Goal: Transaction & Acquisition: Purchase product/service

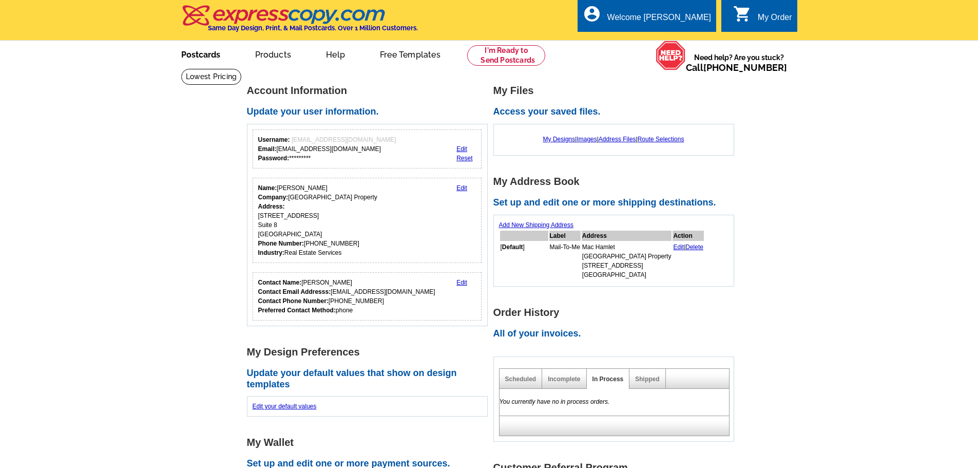
click at [187, 54] on link "Postcards" at bounding box center [201, 54] width 72 height 24
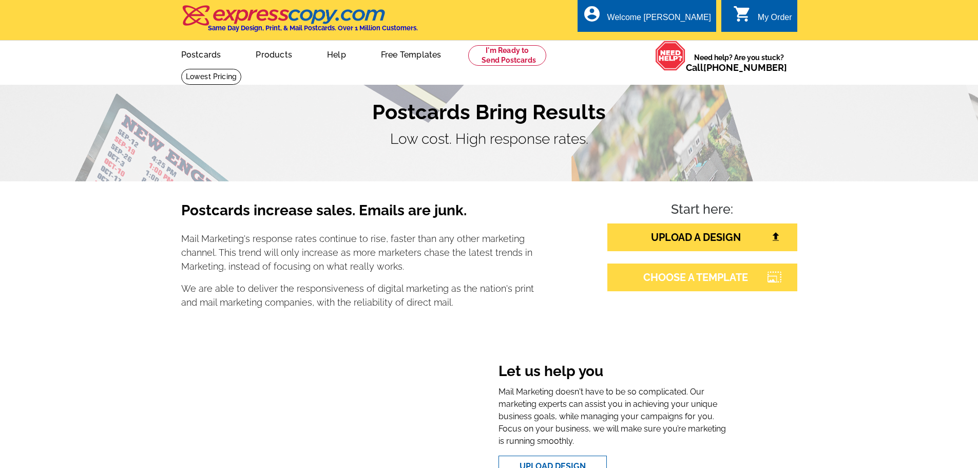
click at [719, 285] on link "CHOOSE A TEMPLATE" at bounding box center [703, 277] width 190 height 28
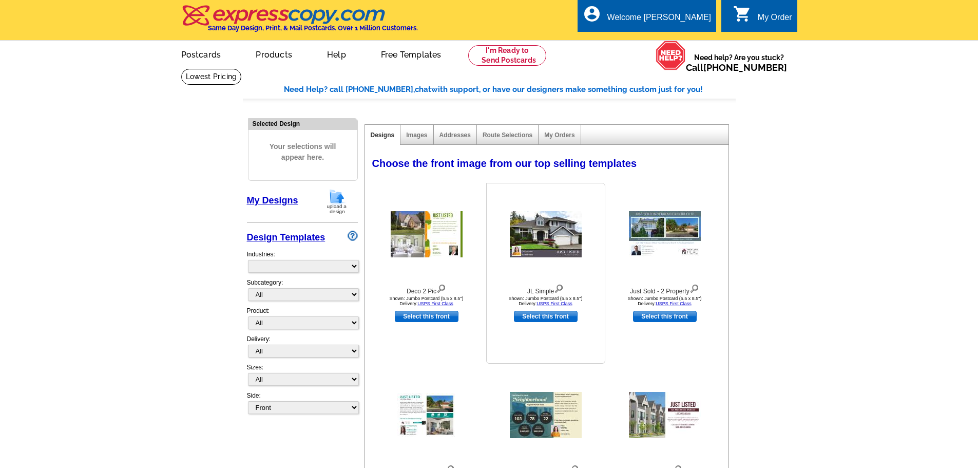
select select "785"
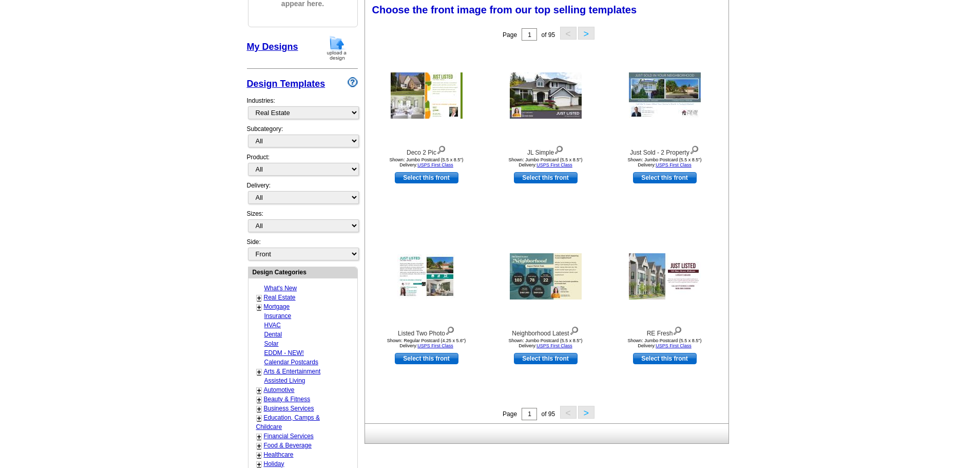
scroll to position [154, 0]
click at [333, 140] on select "All RE/MAX® Referrals Keller Williams® Berkshire Hathaway Home Services Century…" at bounding box center [303, 140] width 111 height 13
select select "1208"
click at [248, 135] on select "All RE/MAX® Referrals Keller Williams® Berkshire Hathaway Home Services Century…" at bounding box center [303, 140] width 111 height 13
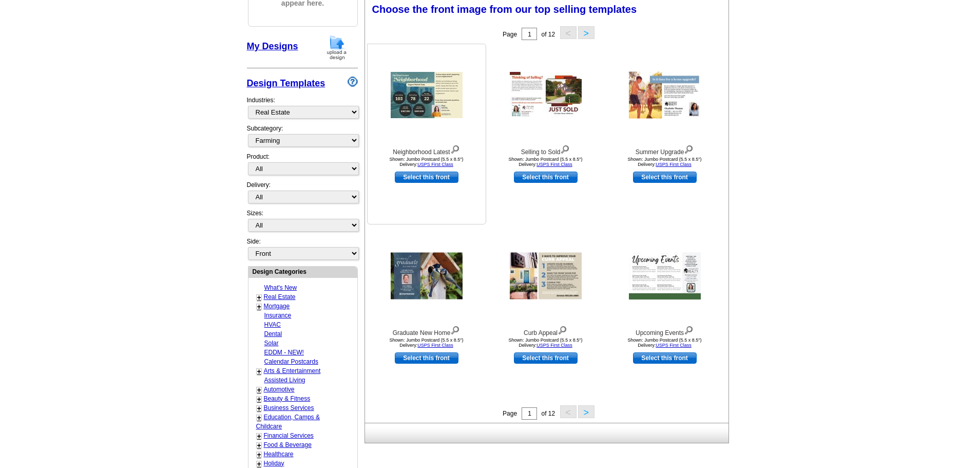
click at [421, 99] on img at bounding box center [427, 95] width 72 height 46
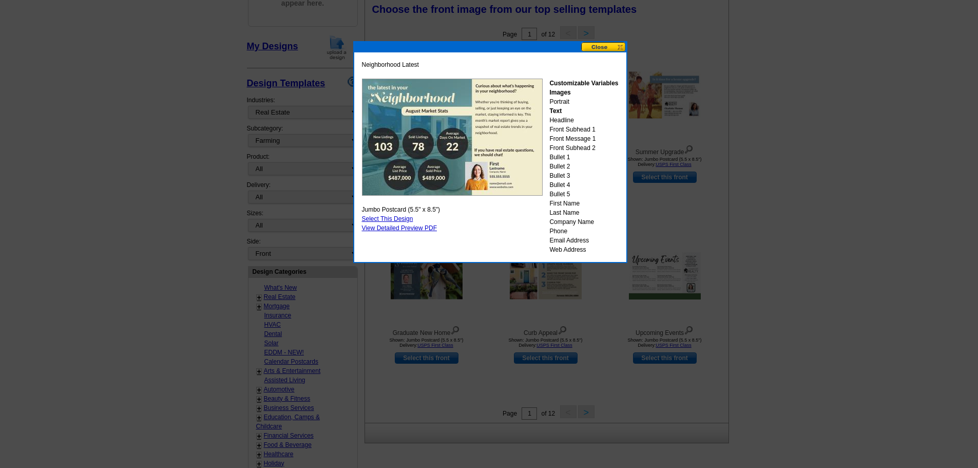
click at [621, 48] on button at bounding box center [603, 47] width 45 height 10
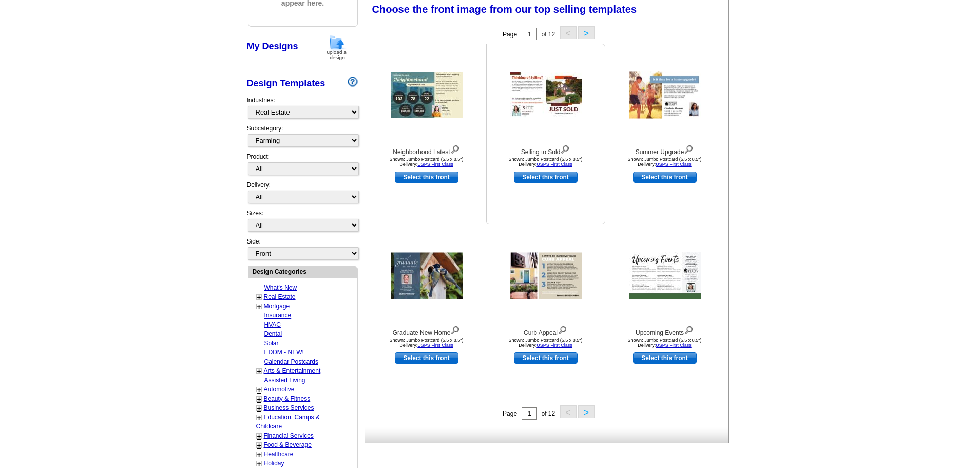
click at [545, 98] on img at bounding box center [546, 95] width 72 height 46
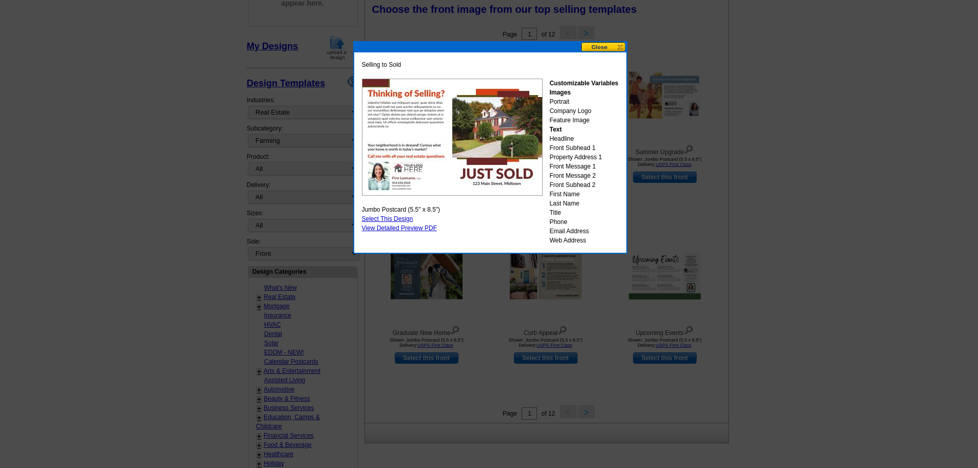
click at [621, 48] on button at bounding box center [603, 47] width 45 height 10
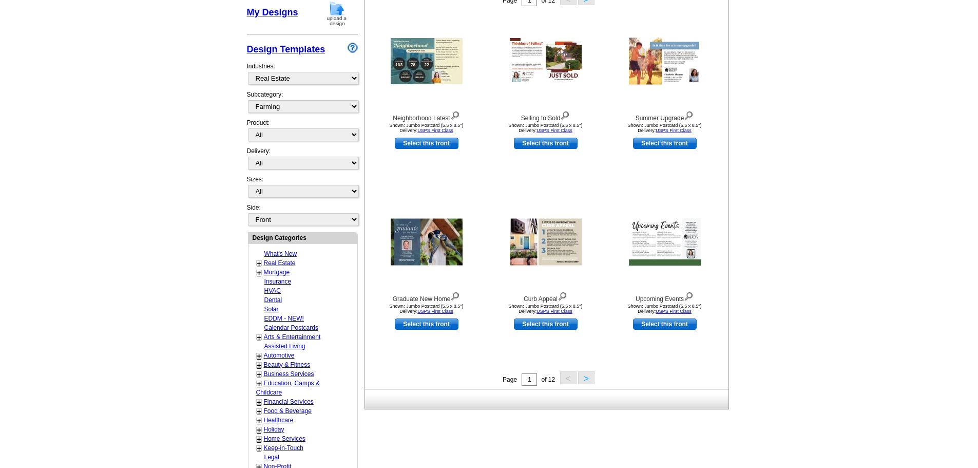
scroll to position [205, 0]
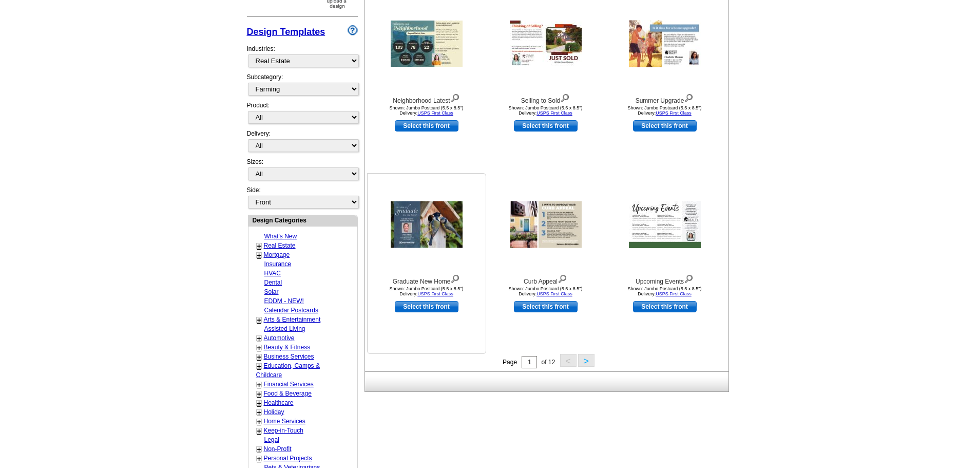
click at [416, 228] on img at bounding box center [427, 224] width 72 height 47
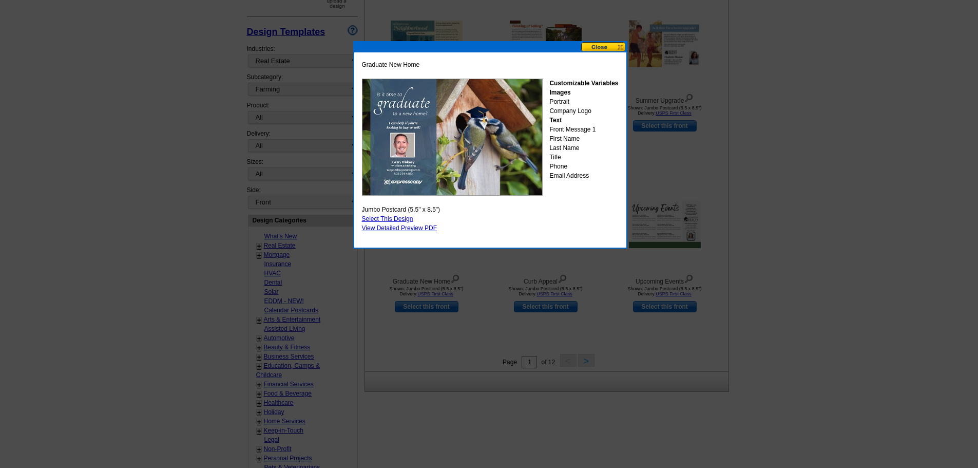
click at [619, 44] on button at bounding box center [603, 47] width 45 height 10
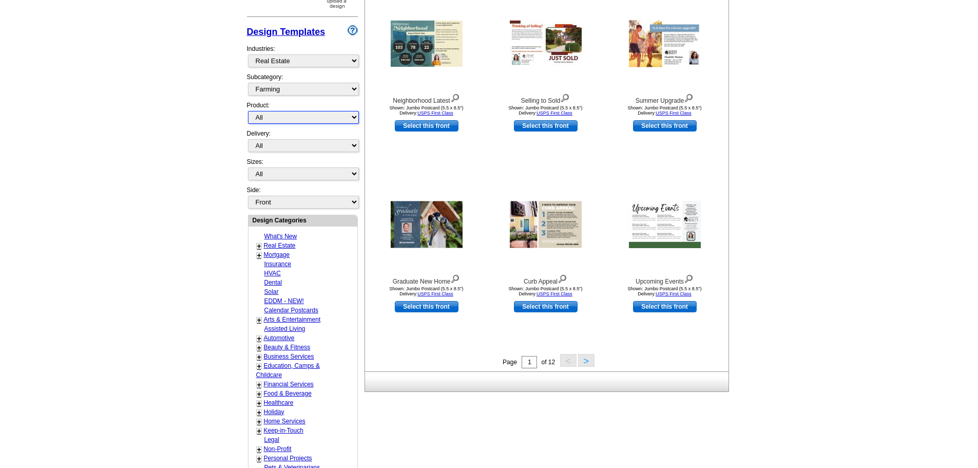
click at [354, 118] on select "All Postcards Letters and flyers Business Cards Door Hangers Greeting Cards" at bounding box center [303, 117] width 111 height 13
select select "1"
click at [248, 111] on select "All Postcards Letters and flyers Business Cards Door Hangers Greeting Cards" at bounding box center [303, 117] width 111 height 13
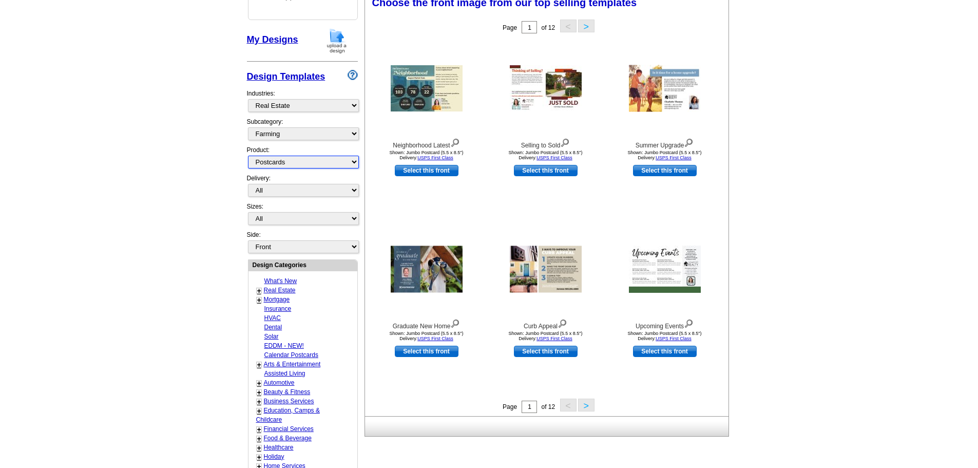
scroll to position [152, 0]
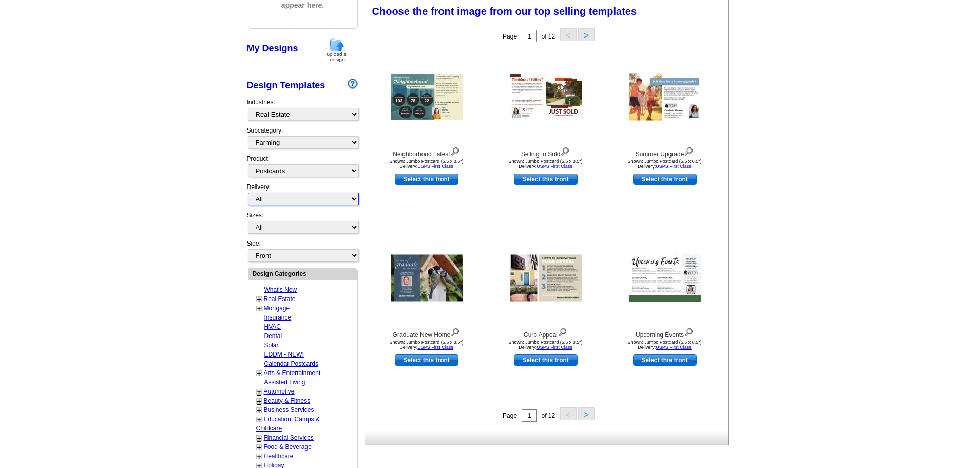
click at [353, 205] on select "All First Class Mail Shipped to Me EDDM Save 66% on Postage" at bounding box center [303, 199] width 111 height 13
click at [157, 210] on main "Need Help? call 800-260-5887, chat with support, or have our designers make som…" at bounding box center [489, 298] width 978 height 764
click at [294, 228] on select "All Jumbo Postcard (5.5" x 8.5") Regular Postcard (4.25" x 5.6") Panoramic Post…" at bounding box center [303, 227] width 111 height 13
click at [197, 233] on main "Need Help? call 800-260-5887, chat with support, or have our designers make som…" at bounding box center [489, 298] width 978 height 764
click at [277, 226] on select "All Jumbo Postcard (5.5" x 8.5") Regular Postcard (4.25" x 5.6") Panoramic Post…" at bounding box center [303, 227] width 111 height 13
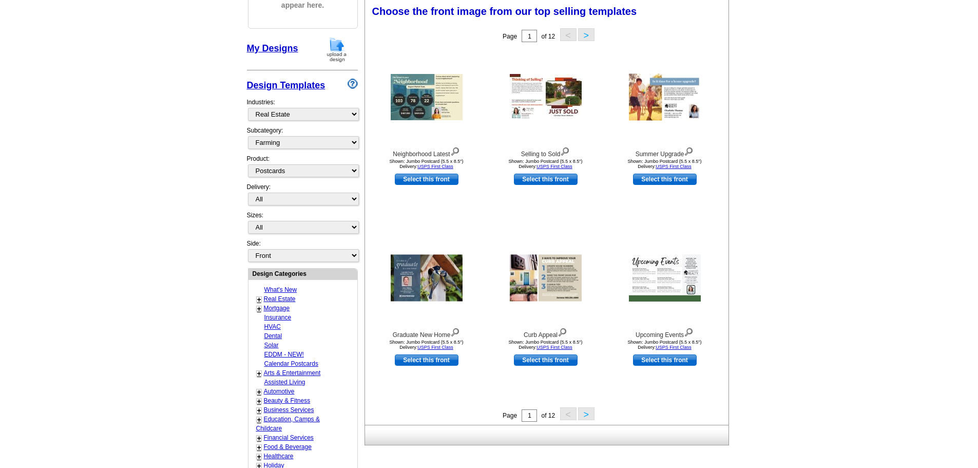
click at [104, 250] on main "Need Help? call 800-260-5887, chat with support, or have our designers make som…" at bounding box center [489, 298] width 978 height 764
click at [285, 231] on select "All Jumbo Postcard (5.5" x 8.5") Regular Postcard (4.25" x 5.6") Panoramic Post…" at bounding box center [303, 227] width 111 height 13
select select "14"
click at [248, 221] on select "All Jumbo Postcard (5.5" x 8.5") Regular Postcard (4.25" x 5.6") Panoramic Post…" at bounding box center [303, 227] width 111 height 13
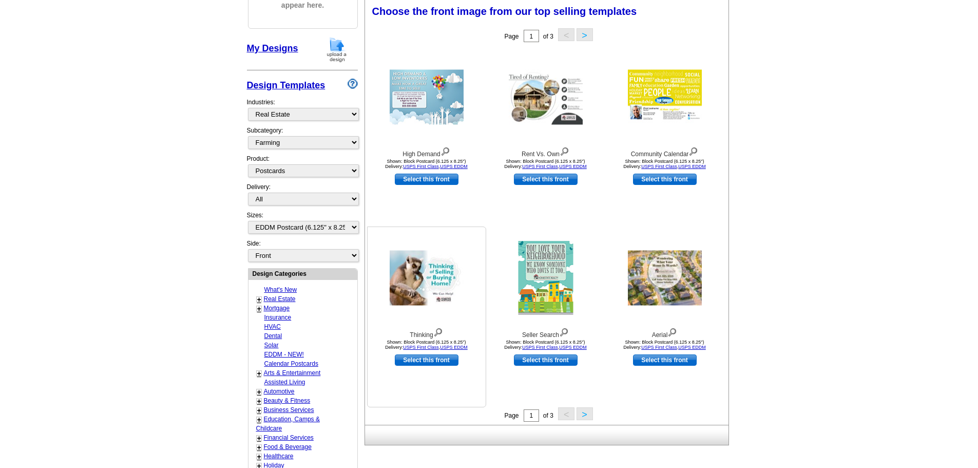
click at [448, 290] on img at bounding box center [427, 278] width 74 height 55
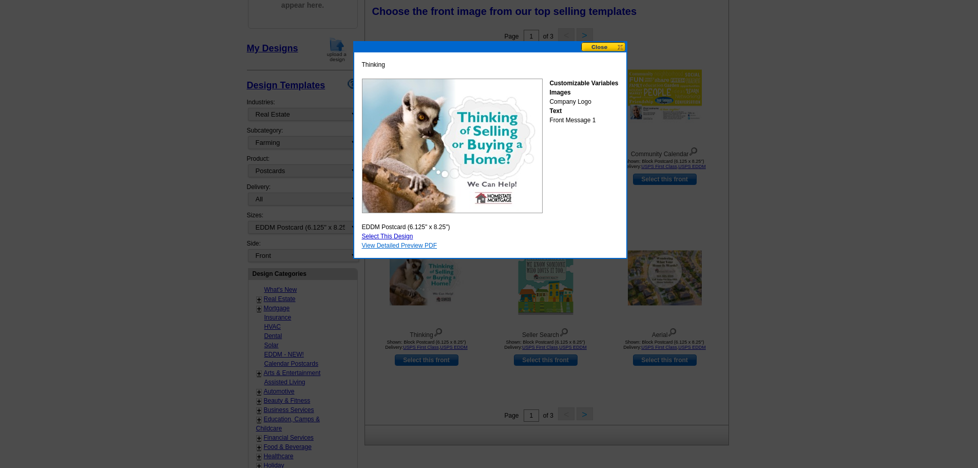
click at [382, 246] on link "View Detailed Preview PDF" at bounding box center [399, 245] width 75 height 7
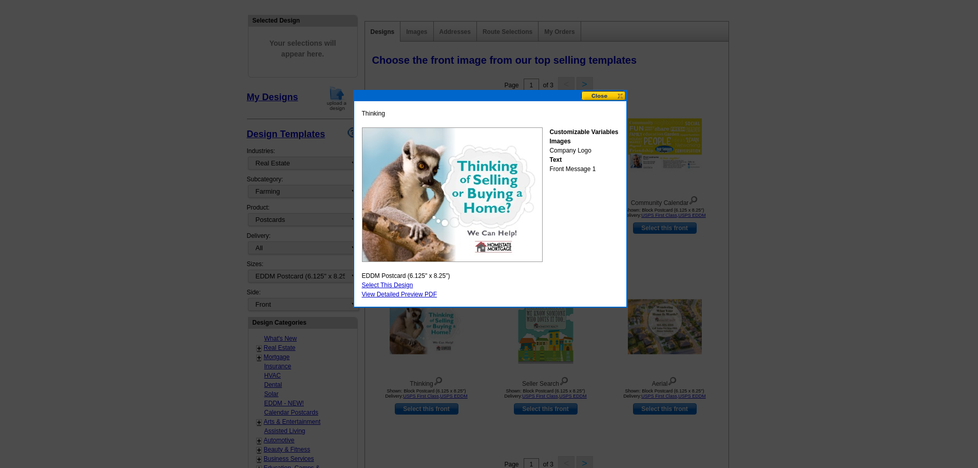
scroll to position [101, 0]
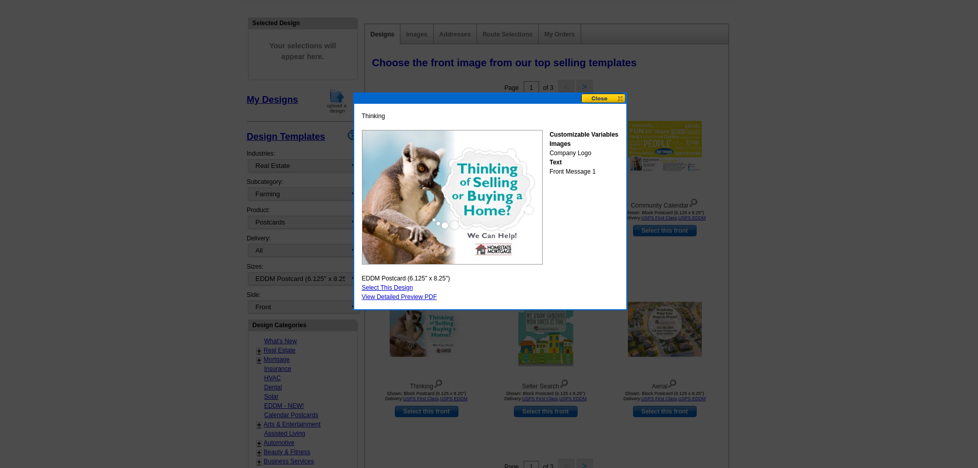
click at [624, 99] on button at bounding box center [603, 98] width 45 height 10
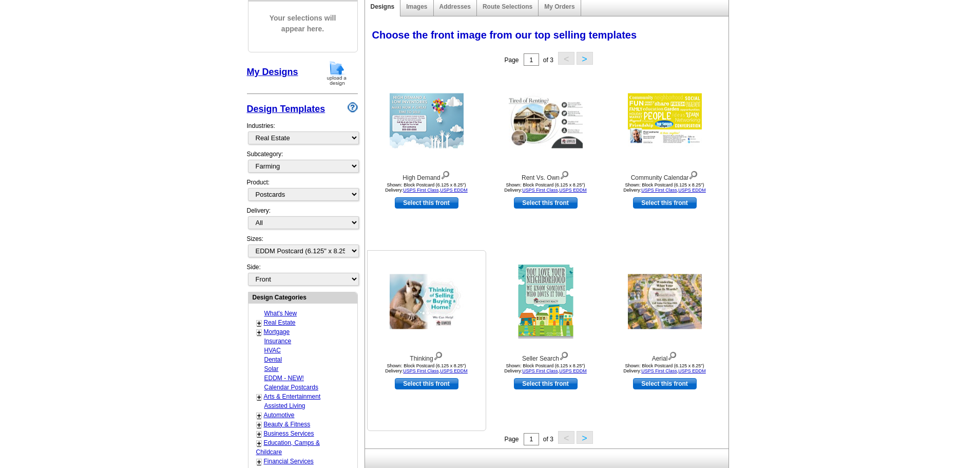
scroll to position [152, 0]
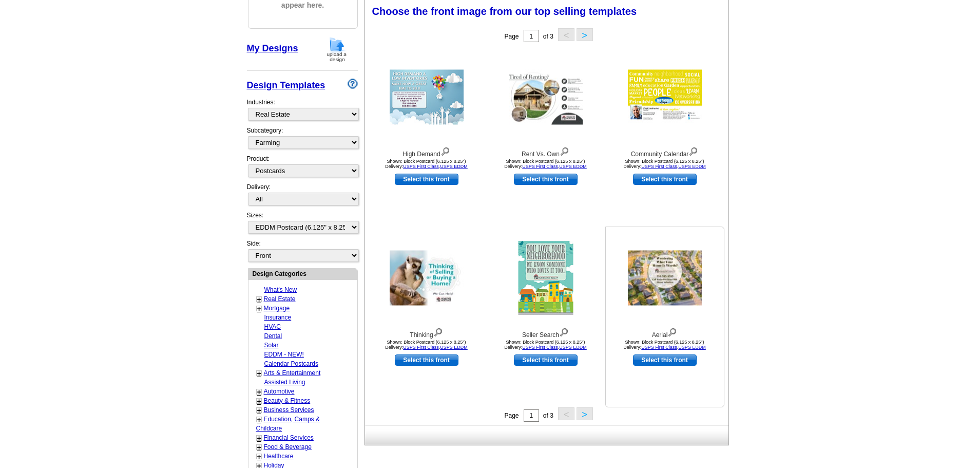
click at [682, 281] on img at bounding box center [665, 278] width 74 height 55
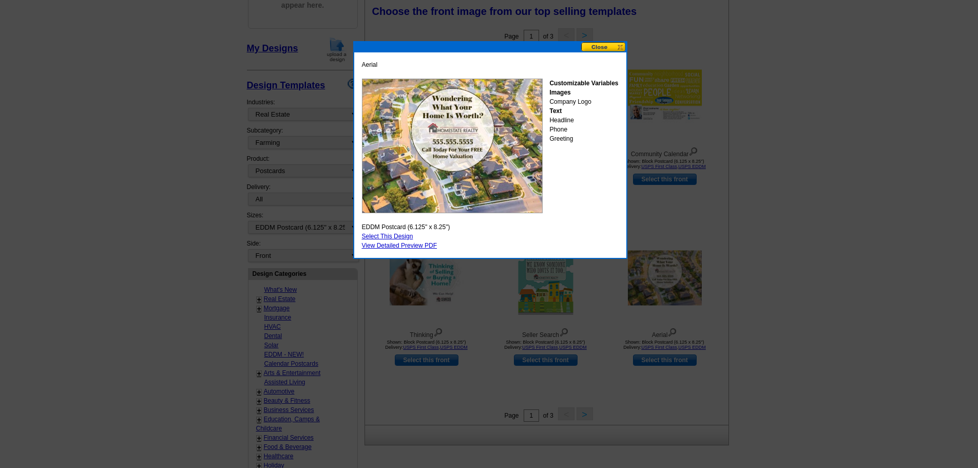
click at [622, 48] on button at bounding box center [603, 47] width 45 height 10
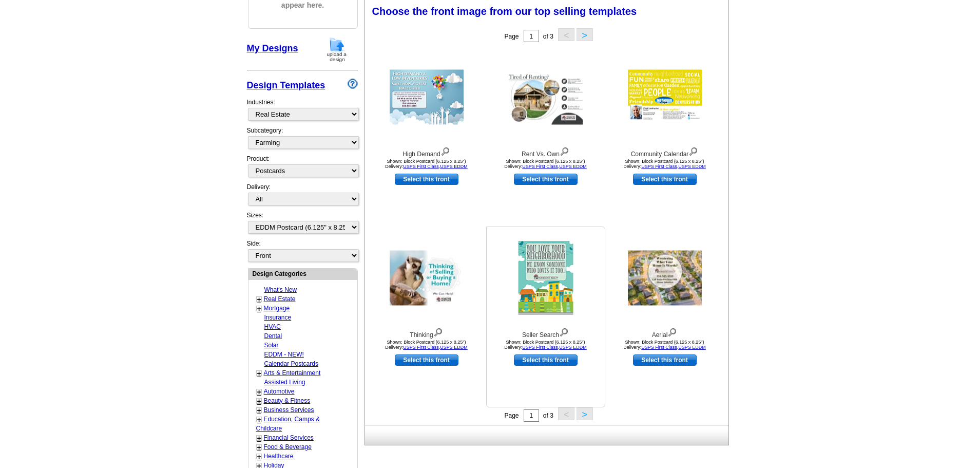
click at [553, 274] on img at bounding box center [545, 278] width 55 height 74
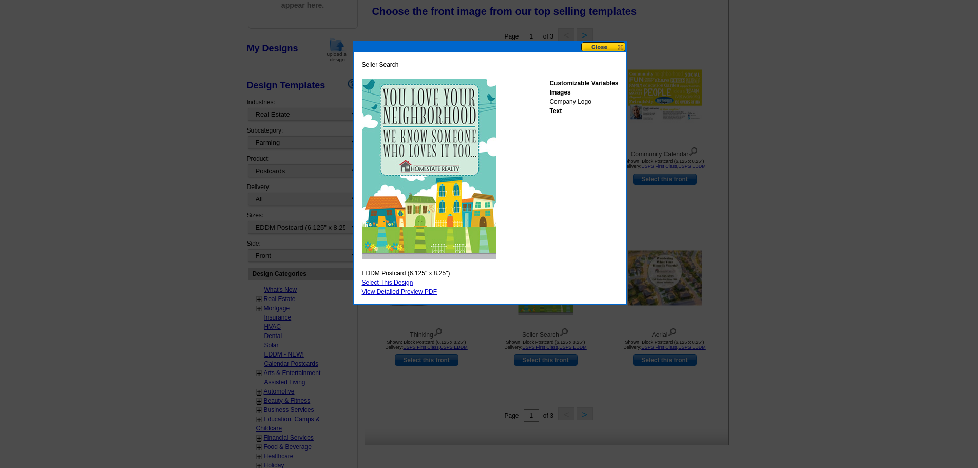
click at [624, 43] on button at bounding box center [603, 47] width 45 height 10
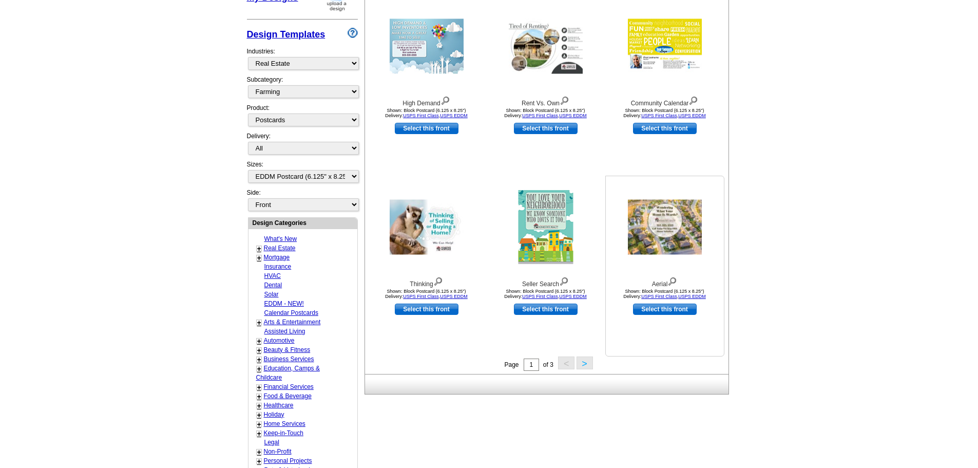
scroll to position [203, 0]
click at [582, 364] on button ">" at bounding box center [585, 362] width 16 height 13
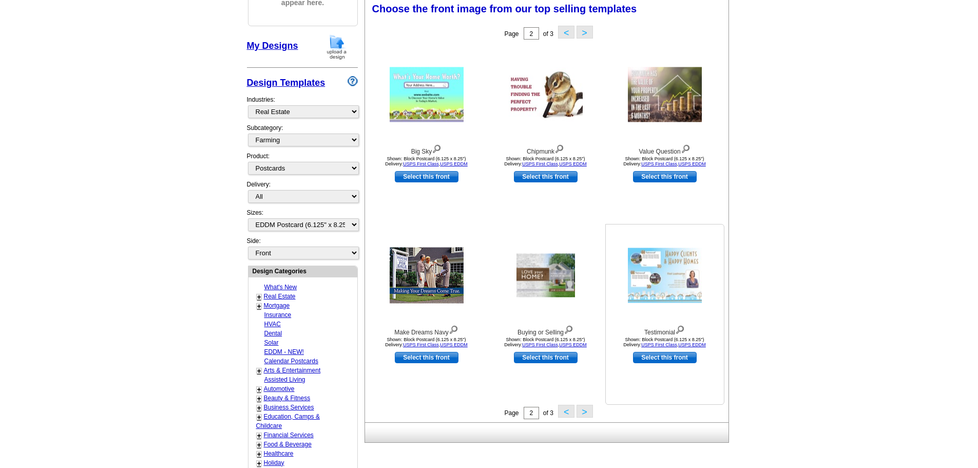
scroll to position [152, 0]
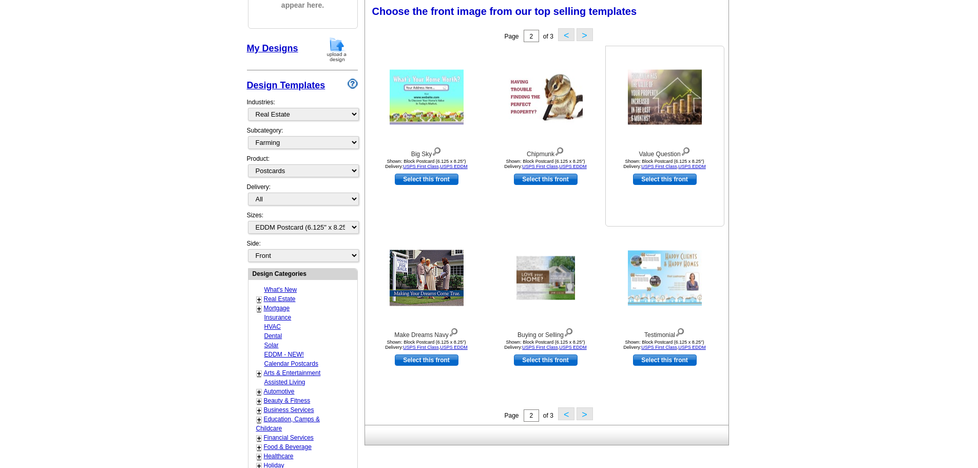
click at [668, 103] on img at bounding box center [665, 97] width 74 height 55
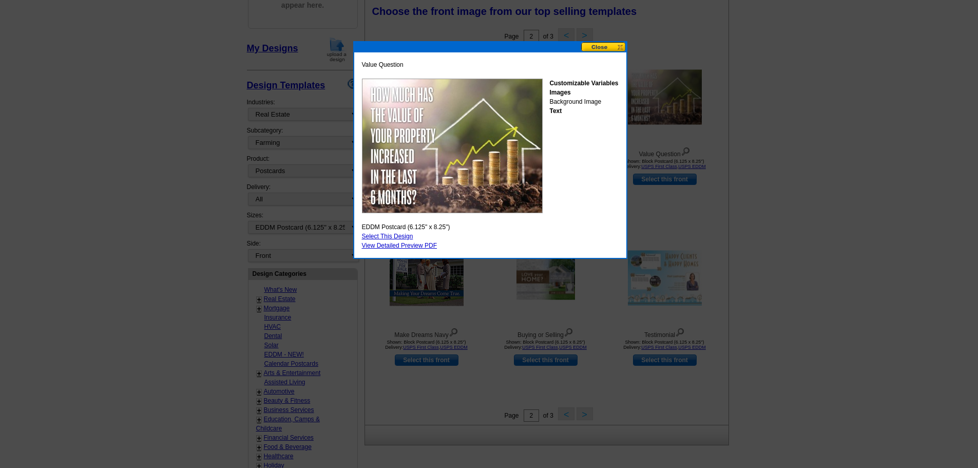
click at [621, 46] on button at bounding box center [603, 47] width 45 height 10
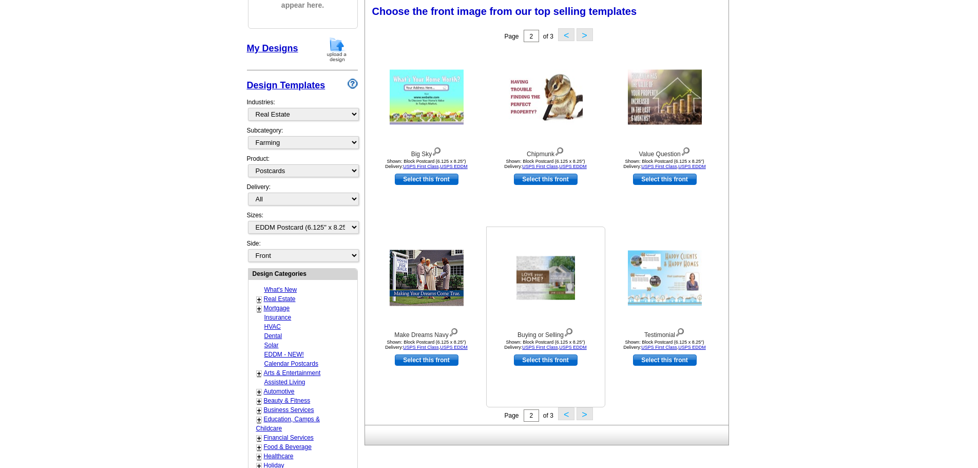
click at [551, 288] on img at bounding box center [546, 278] width 59 height 44
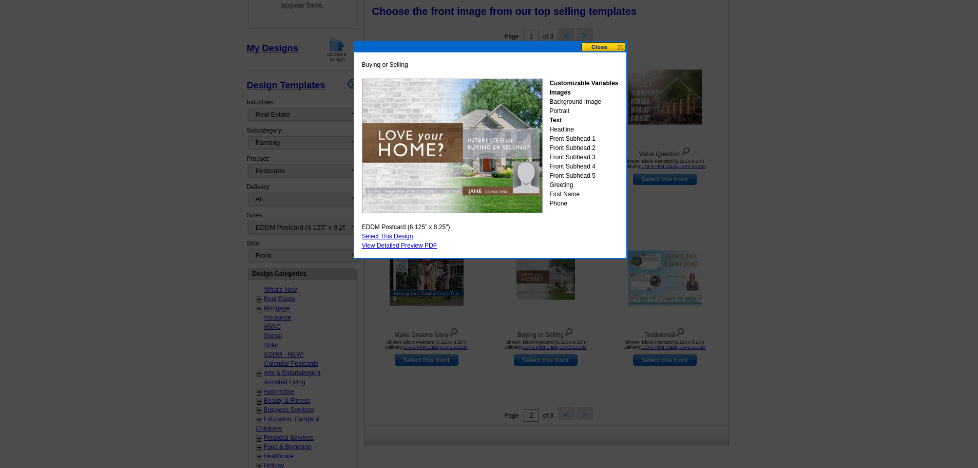
click at [617, 50] on button at bounding box center [603, 47] width 45 height 10
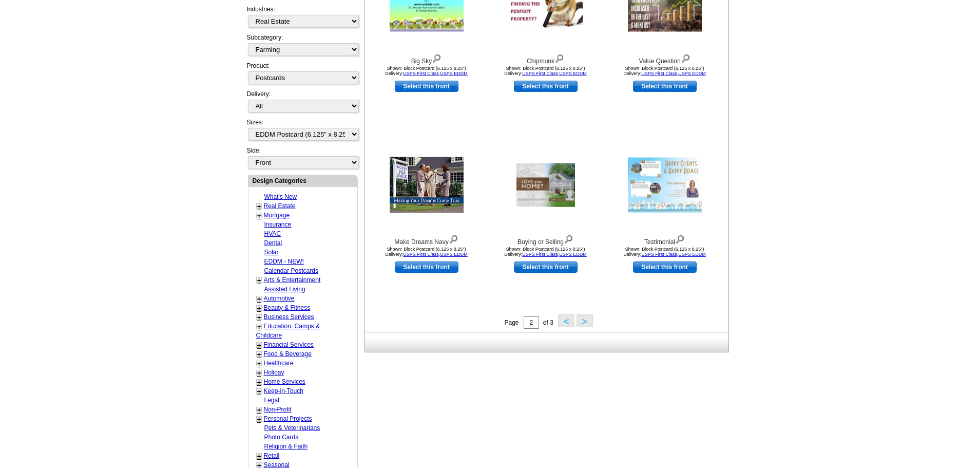
scroll to position [255, 0]
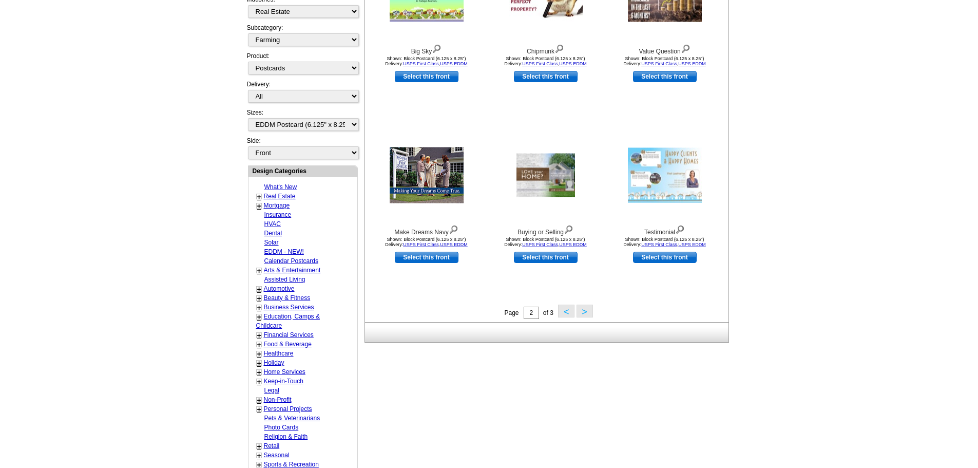
click at [583, 310] on button ">" at bounding box center [585, 311] width 16 height 13
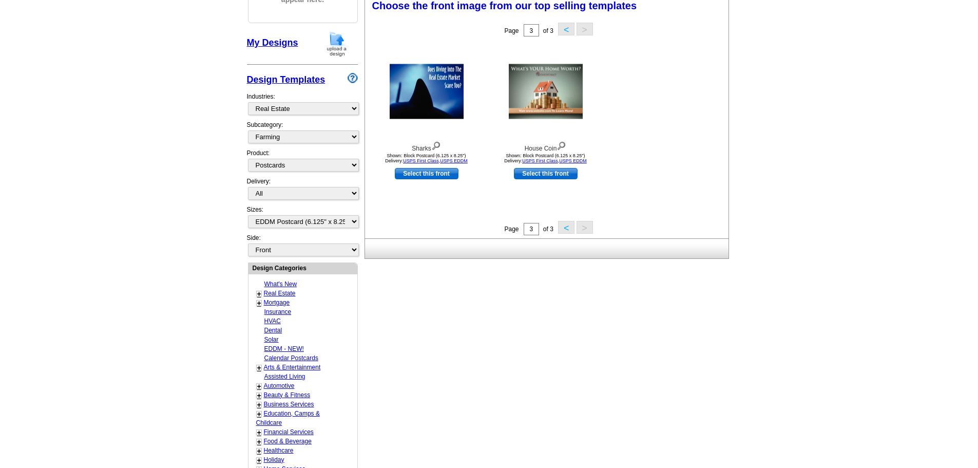
scroll to position [152, 0]
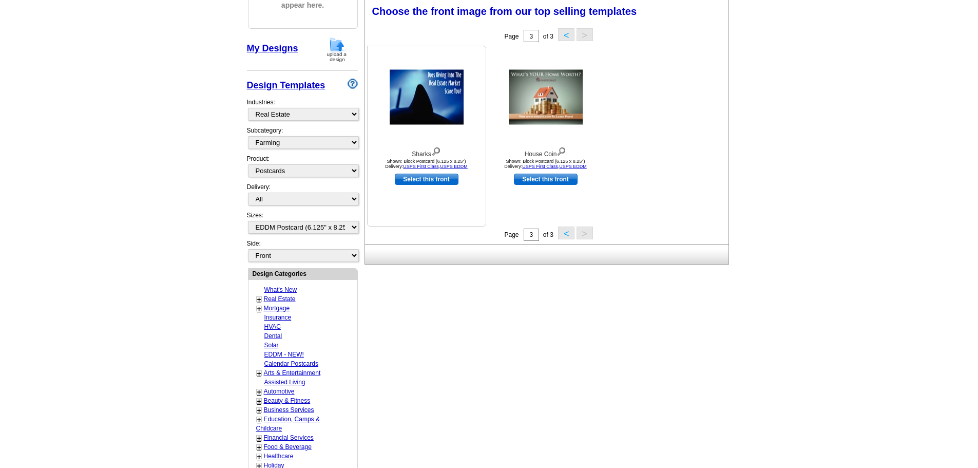
click at [416, 99] on img at bounding box center [427, 97] width 74 height 55
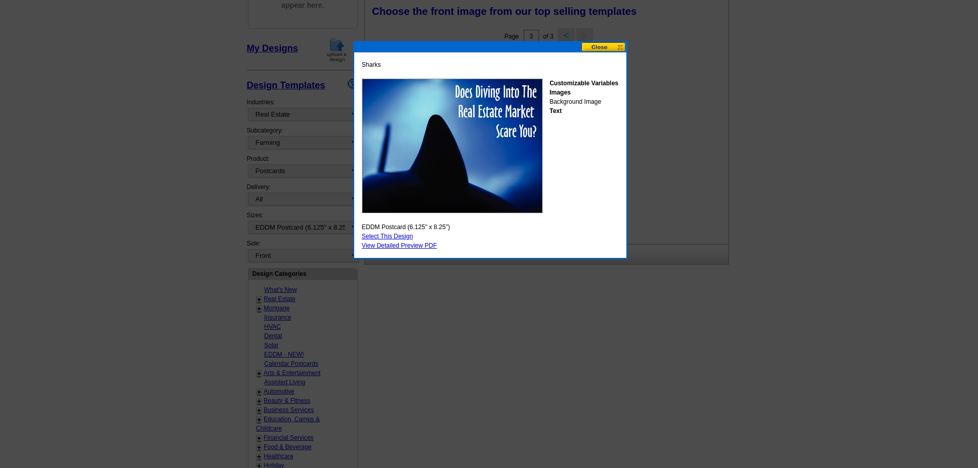
click at [622, 47] on button at bounding box center [603, 47] width 45 height 10
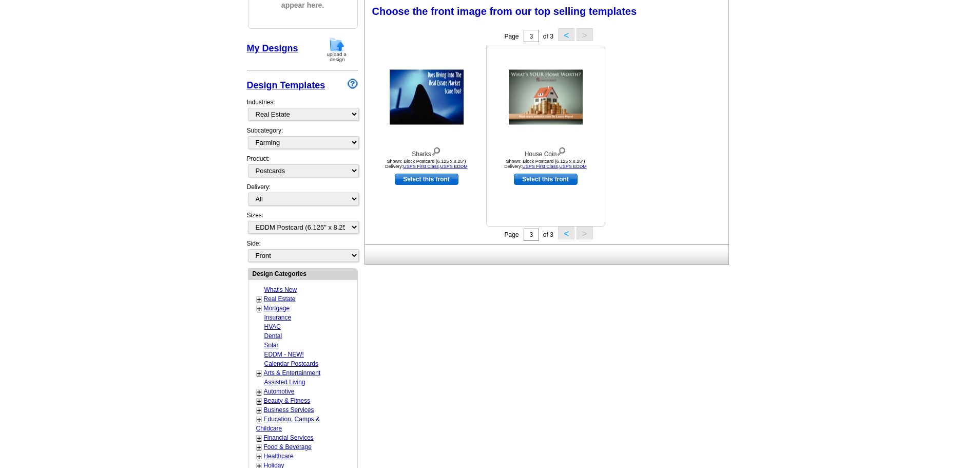
click at [543, 89] on img at bounding box center [546, 97] width 74 height 55
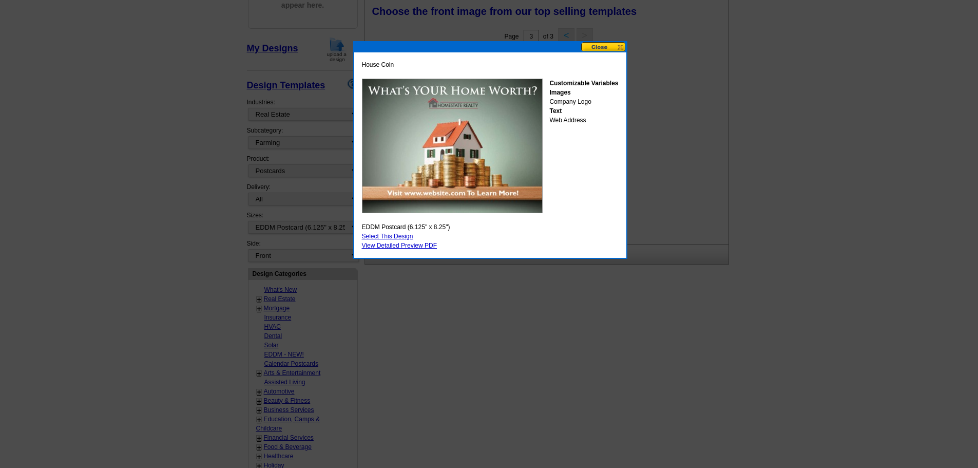
click at [612, 49] on button at bounding box center [603, 47] width 45 height 10
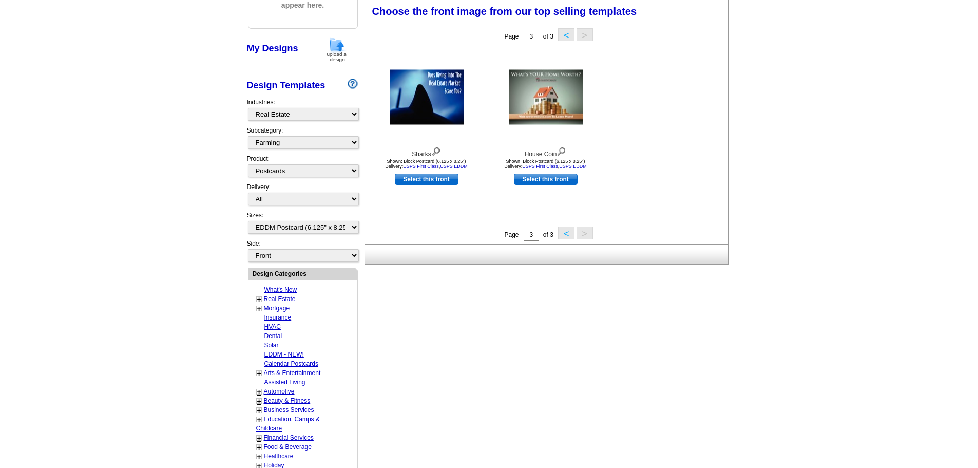
click at [259, 300] on link "+" at bounding box center [259, 299] width 4 height 8
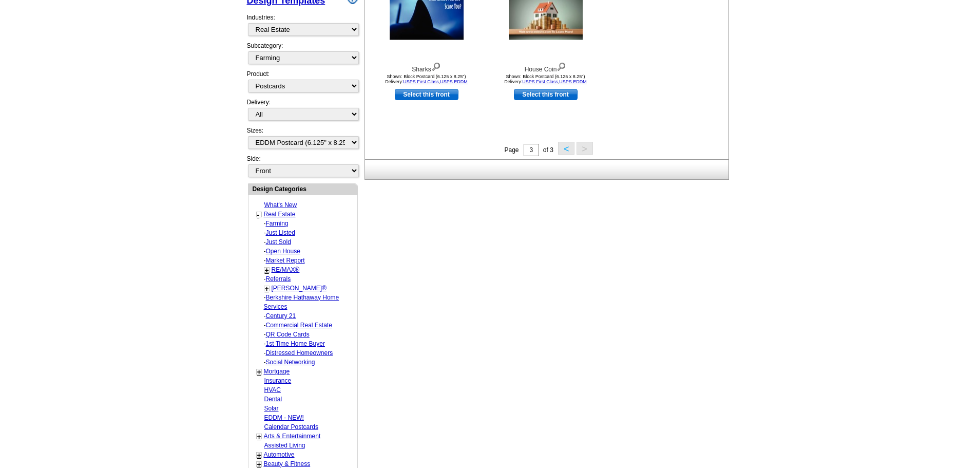
scroll to position [255, 0]
